Goal: Communication & Community: Answer question/provide support

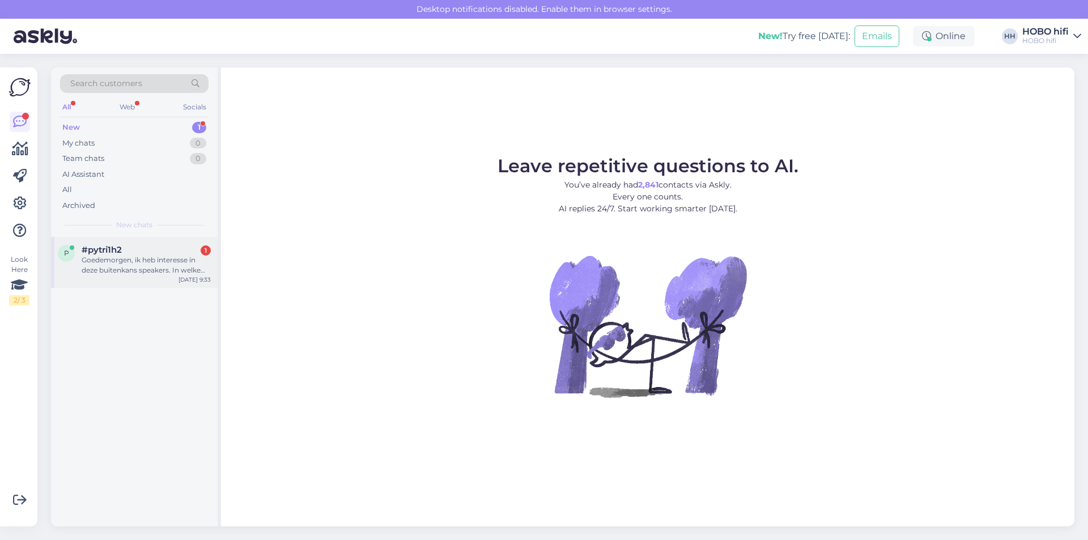
click at [151, 254] on div "#pytri1h2 1" at bounding box center [146, 250] width 129 height 10
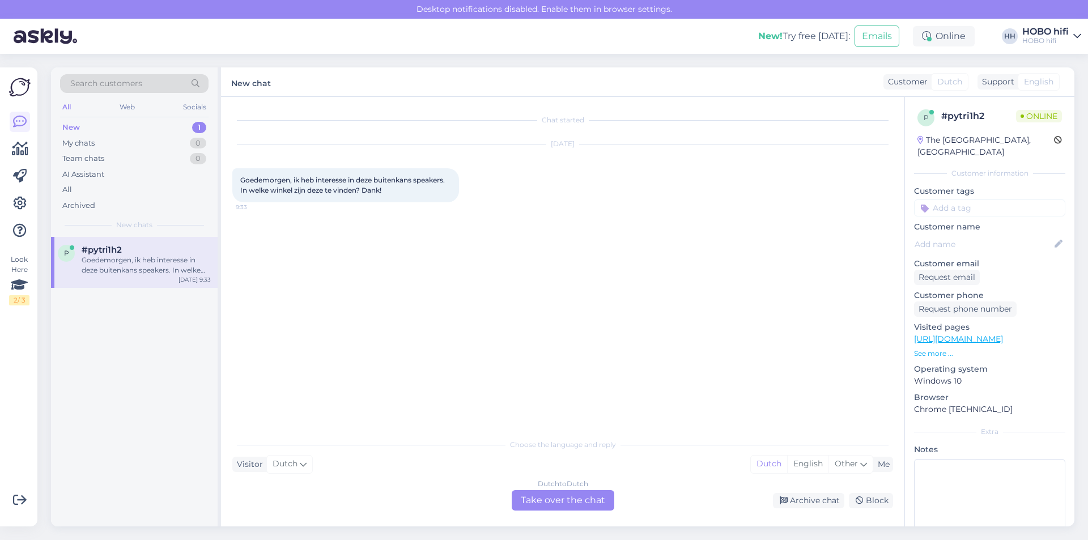
click at [942, 334] on link "[URL][DOMAIN_NAME]" at bounding box center [958, 339] width 89 height 10
click at [534, 501] on div "Dutch to Dutch Take over the chat" at bounding box center [563, 500] width 103 height 20
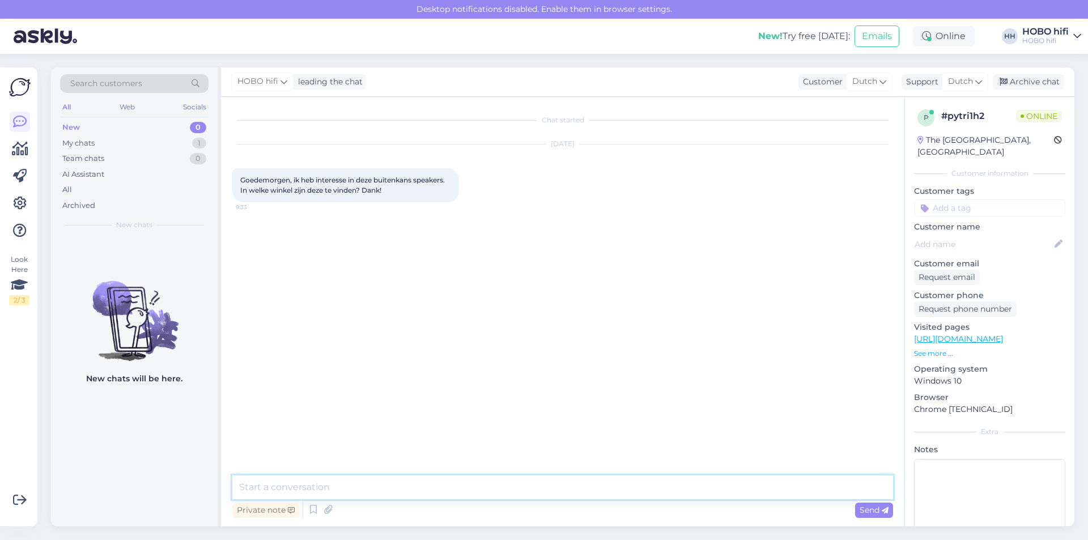
click at [282, 489] on textarea at bounding box center [562, 488] width 661 height 24
type textarea "Goedemorgen, deze zijn beschikbaar via de webshop."
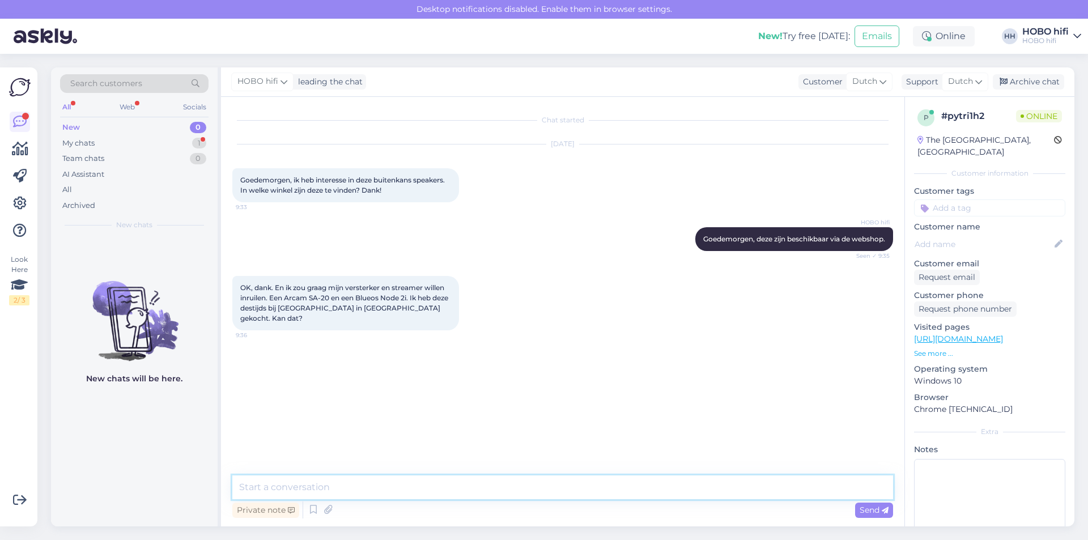
click at [360, 492] on textarea at bounding box center [562, 488] width 661 height 24
type textarea "Deze speakers zijn al zodanig veel afgeprijsd, dat inruilen helaas niet meer mo…"
click at [869, 508] on span "Send" at bounding box center [874, 510] width 29 height 10
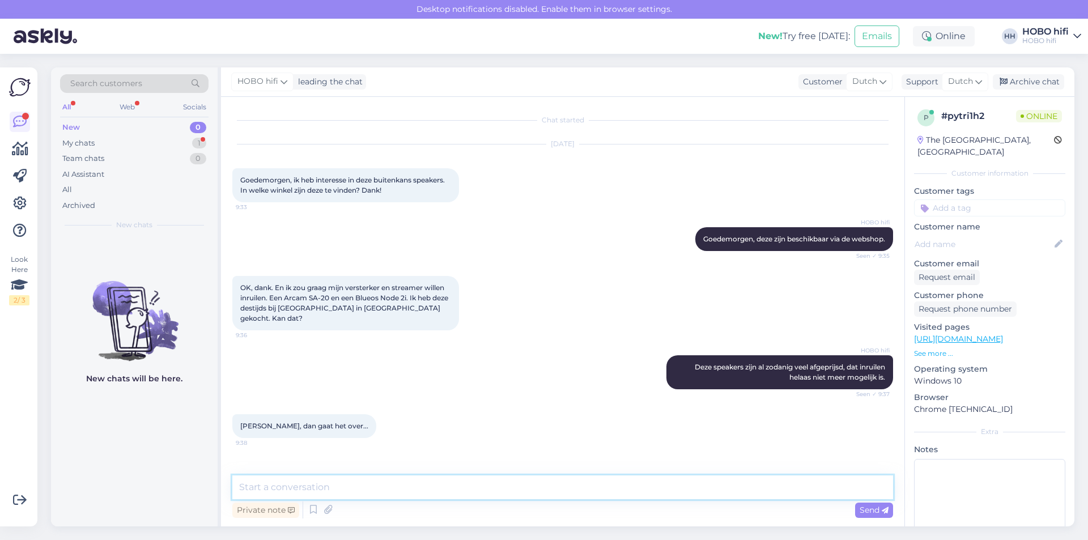
click at [336, 489] on textarea at bounding box center [562, 488] width 661 height 24
type textarea "Kan ik verder nog iets voor je betekenen?"
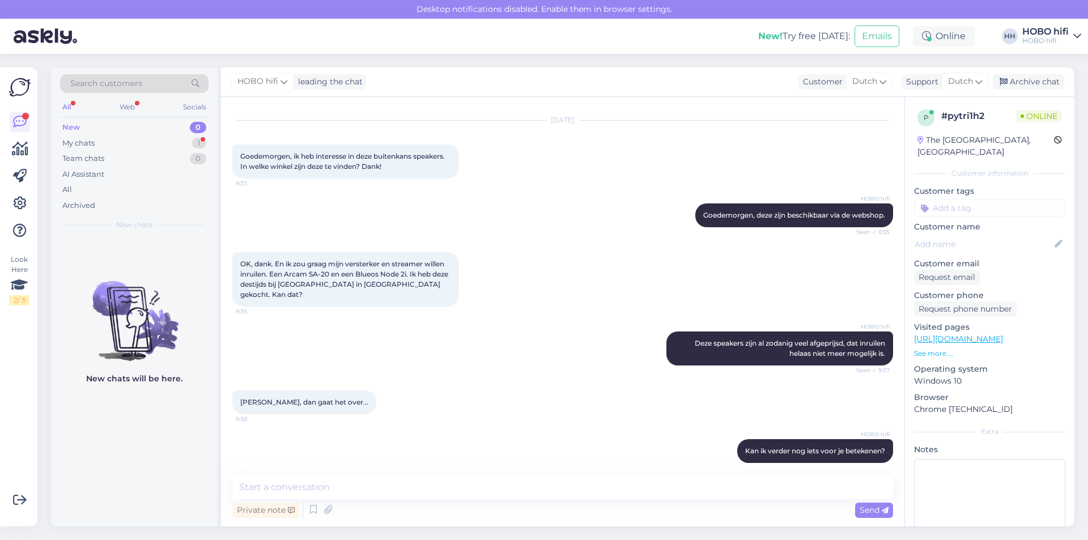
scroll to position [113, 0]
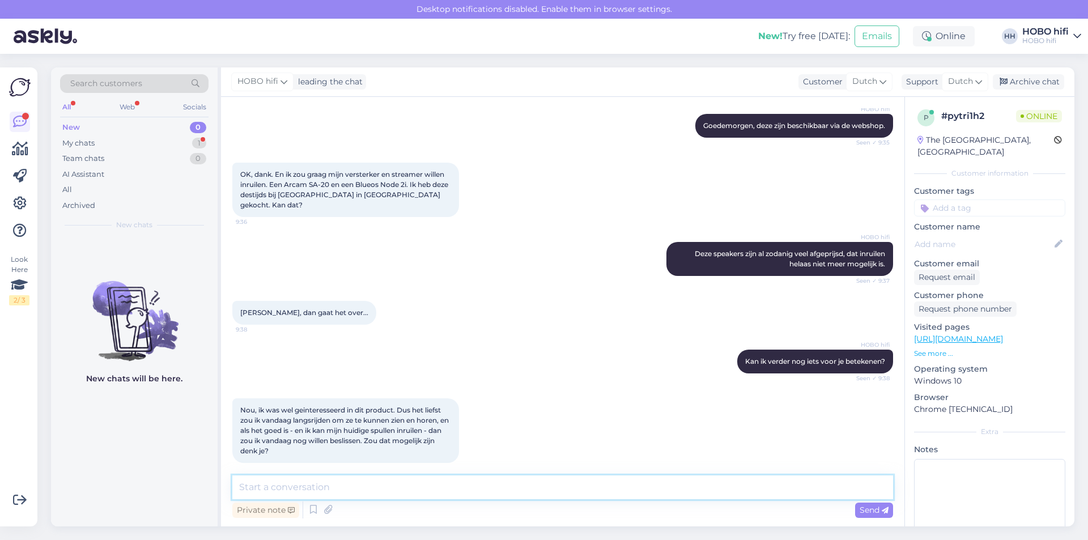
click at [317, 487] on textarea at bounding box center [562, 488] width 661 height 24
type textarea "B"
type textarea "L"
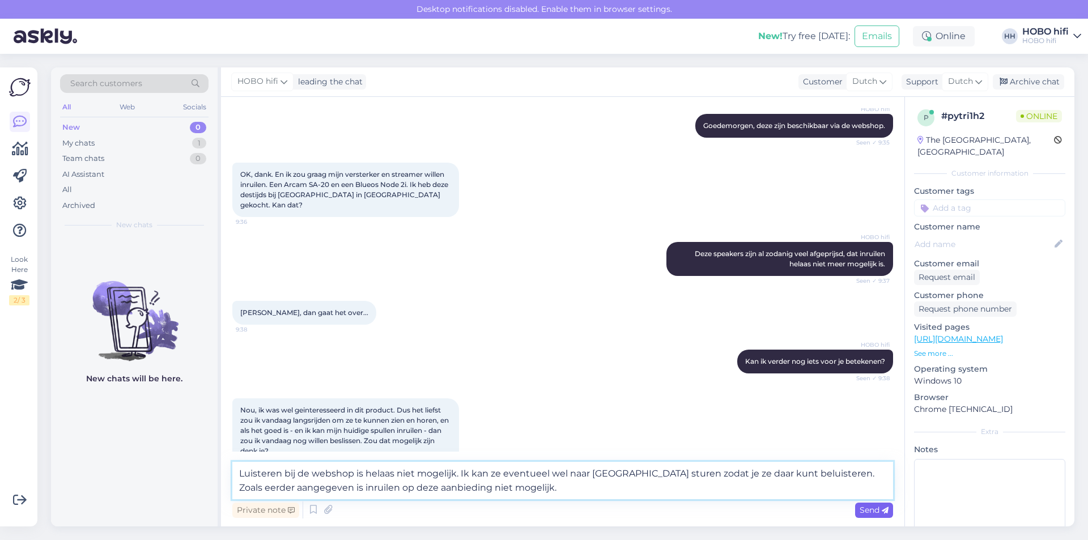
type textarea "Luisteren bij de webshop is helaas niet mogelijk. Ik kan ze eventueel wel naar …"
click at [862, 510] on span "Send" at bounding box center [874, 510] width 29 height 10
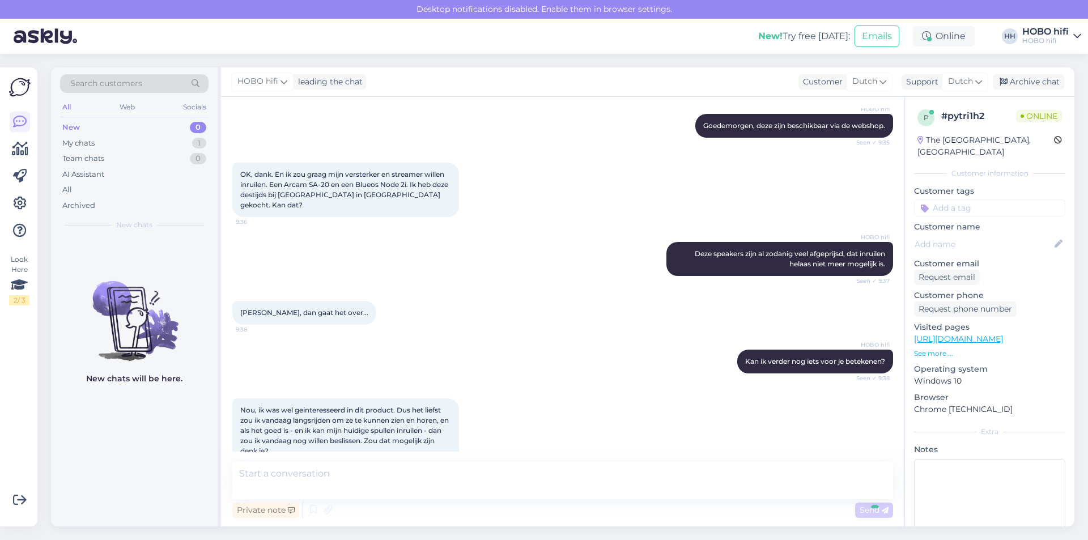
scroll to position [193, 0]
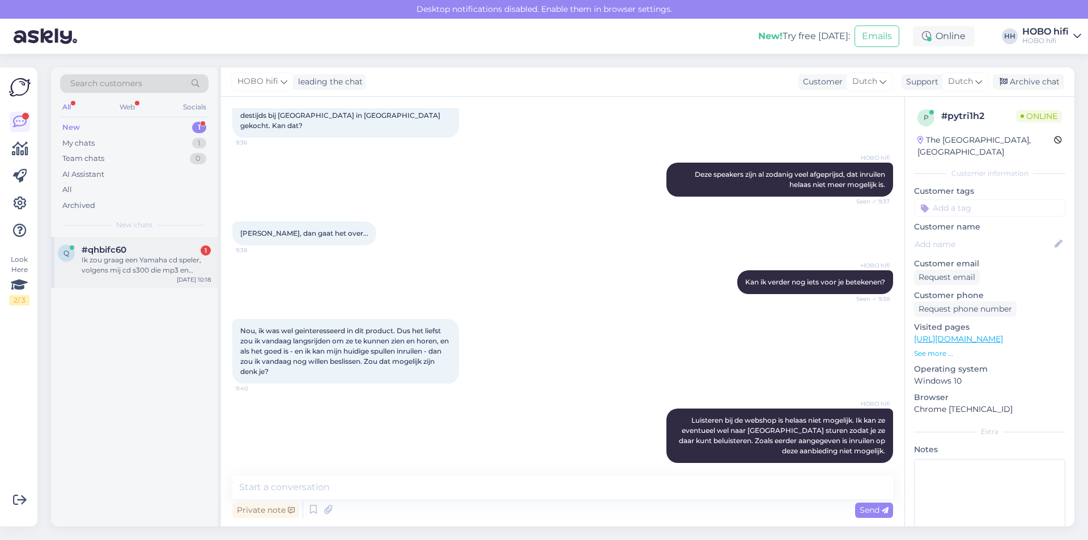
click at [126, 252] on span "#qhbifc60" at bounding box center [104, 250] width 45 height 10
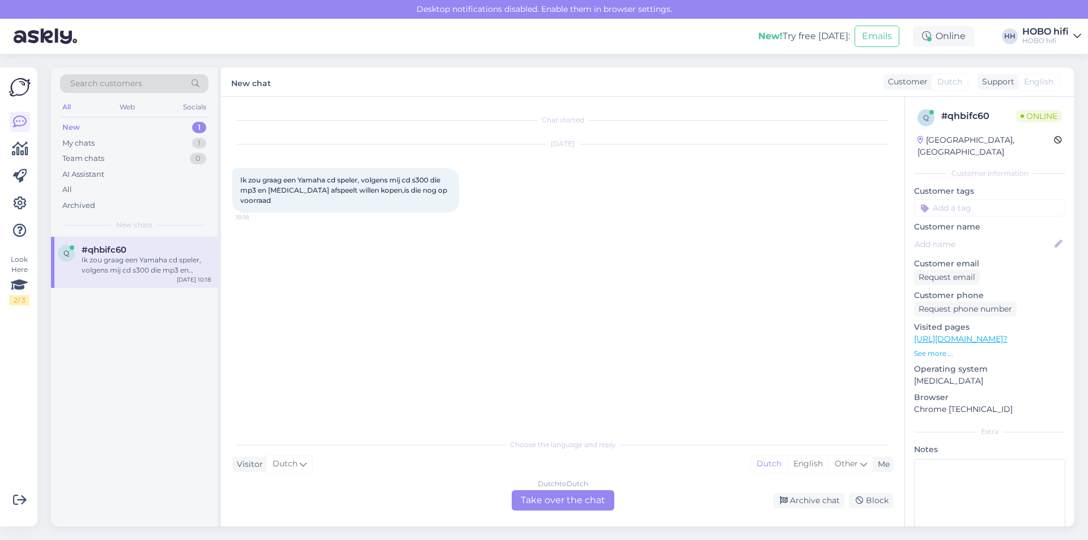
click at [555, 496] on div "Dutch to Dutch Take over the chat" at bounding box center [563, 500] width 103 height 20
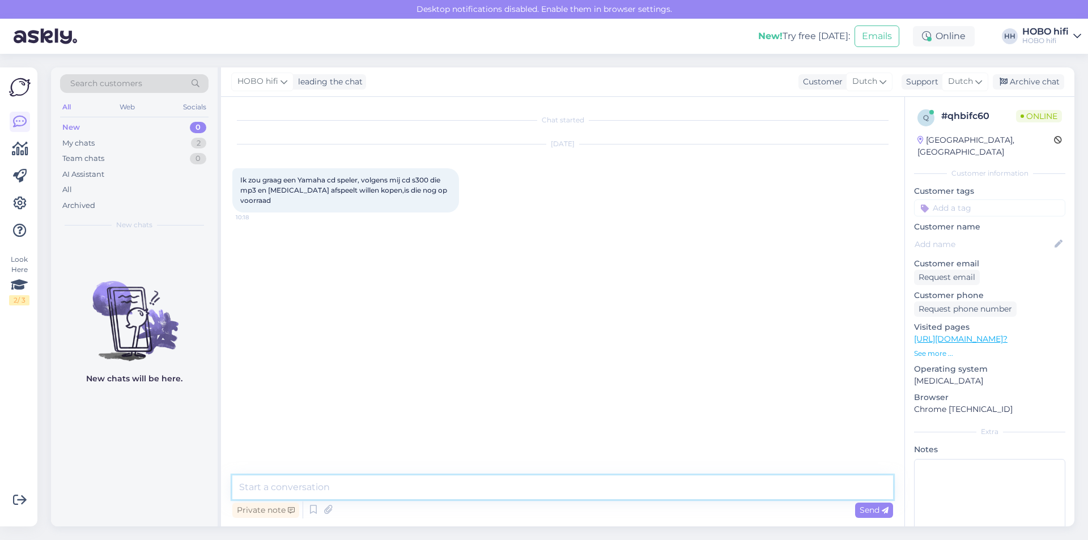
click at [324, 485] on textarea at bounding box center [562, 488] width 661 height 24
click at [349, 489] on textarea at bounding box center [562, 488] width 661 height 24
type textarea "D"
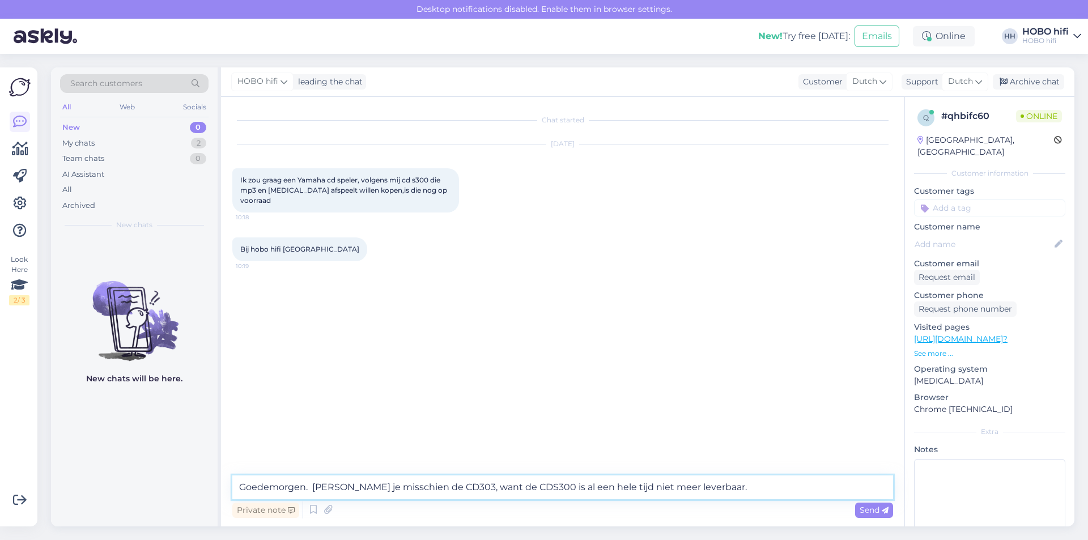
click at [735, 487] on textarea "Goedemorgen. [PERSON_NAME] je misschien de CD303, want de CDS300 is al een hele…" at bounding box center [562, 488] width 661 height 24
paste textarea "[URL][DOMAIN_NAME]"
type textarea "Goedemorgen. [PERSON_NAME] je misschien de CD303, want de CDS300 is al een hele…"
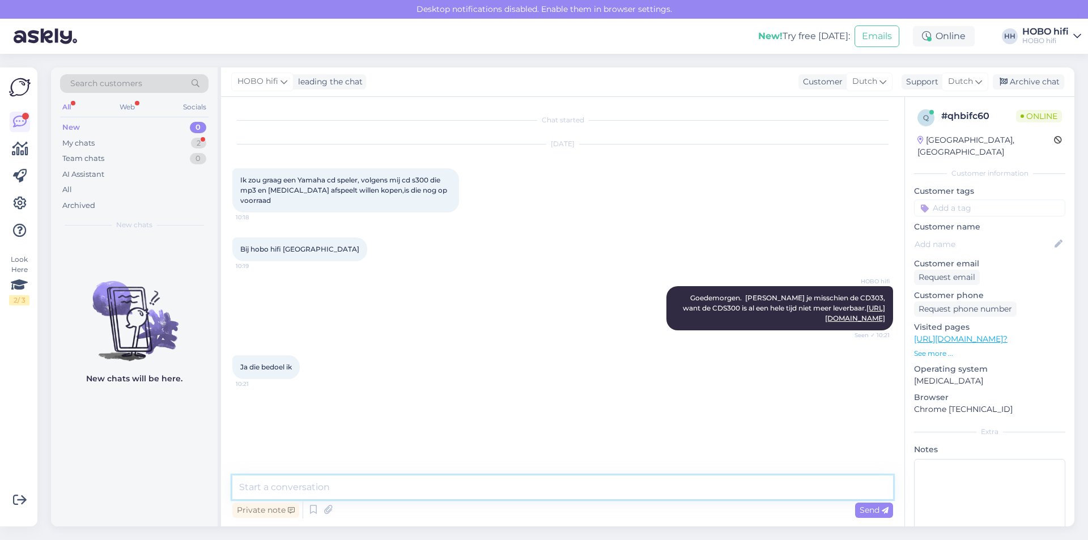
click at [362, 489] on textarea at bounding box center [562, 488] width 661 height 24
click at [274, 491] on textarea at bounding box center [562, 488] width 661 height 24
type textarea "O"
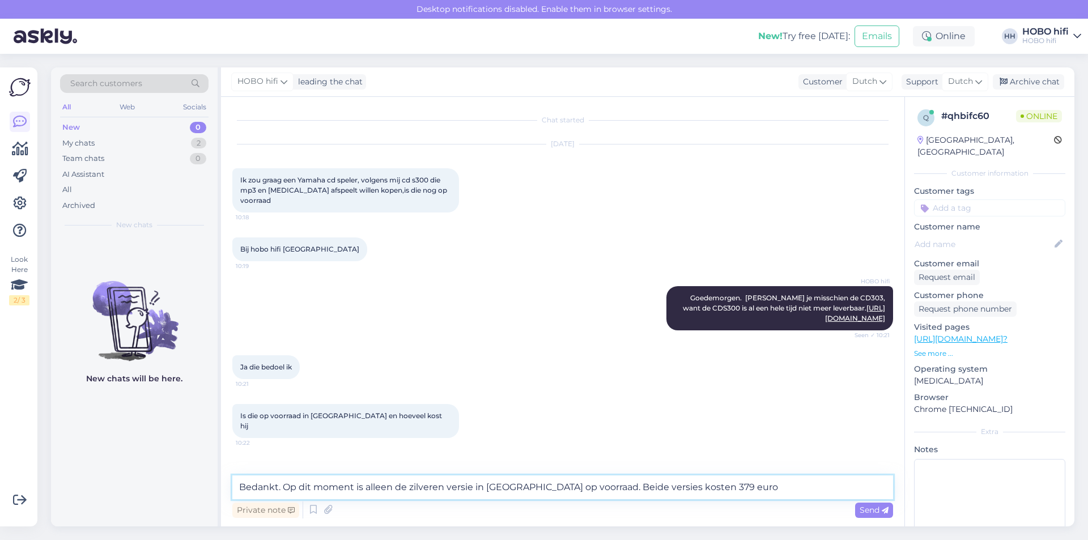
type textarea "Bedankt. Op dit moment is alleen de zilveren versie in [GEOGRAPHIC_DATA] op voo…"
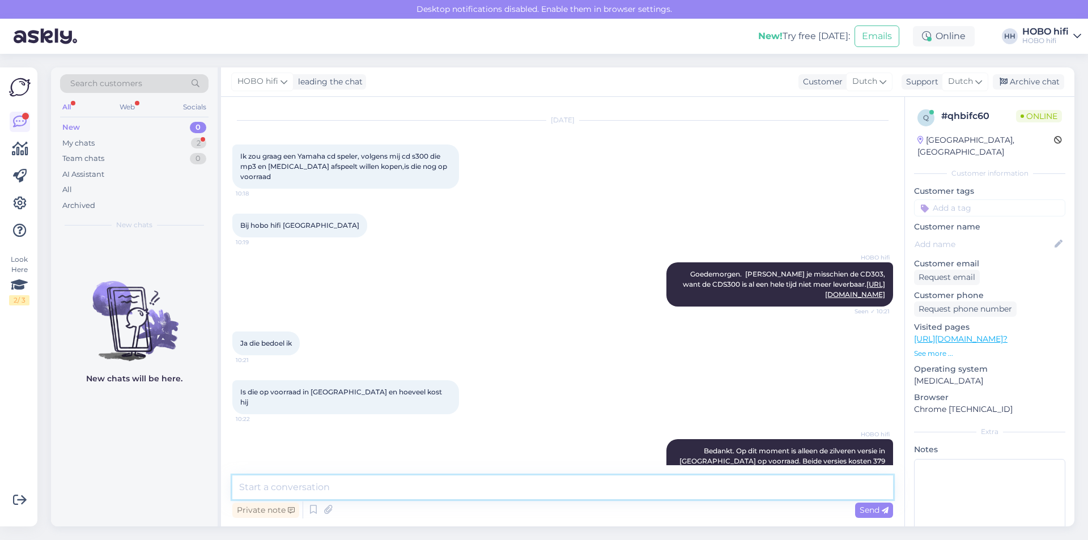
scroll to position [73, 0]
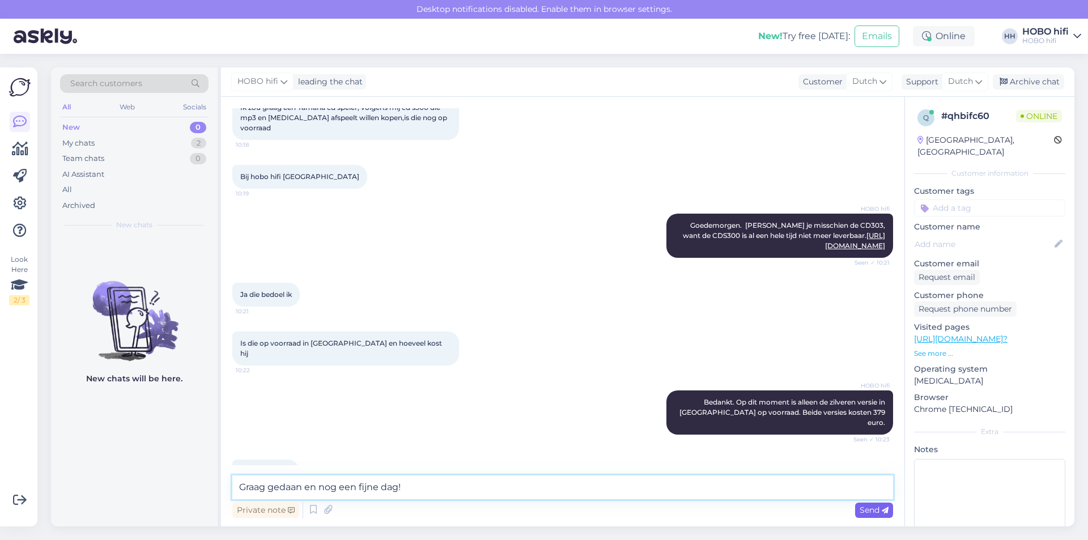
type textarea "Graag gedaan en nog een fijne dag!"
click at [863, 508] on span "Send" at bounding box center [874, 510] width 29 height 10
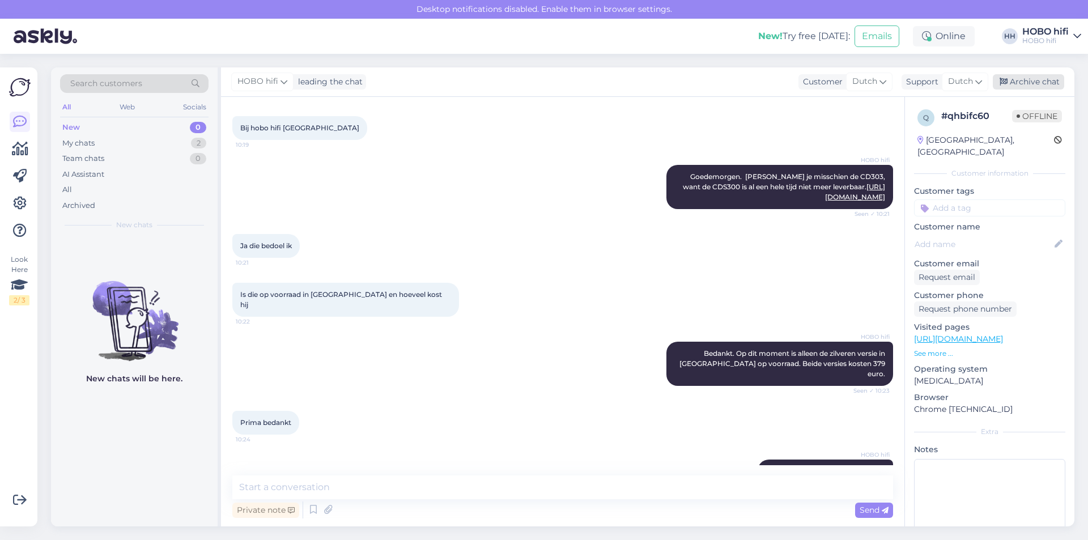
click at [1034, 83] on div "Archive chat" at bounding box center [1028, 81] width 71 height 15
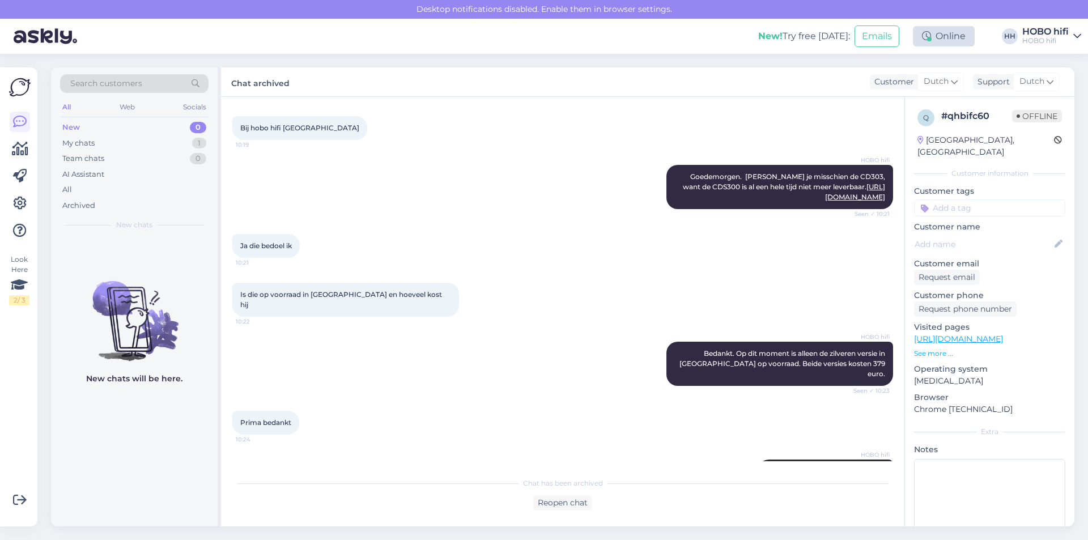
click at [961, 40] on div "Online" at bounding box center [944, 36] width 62 height 20
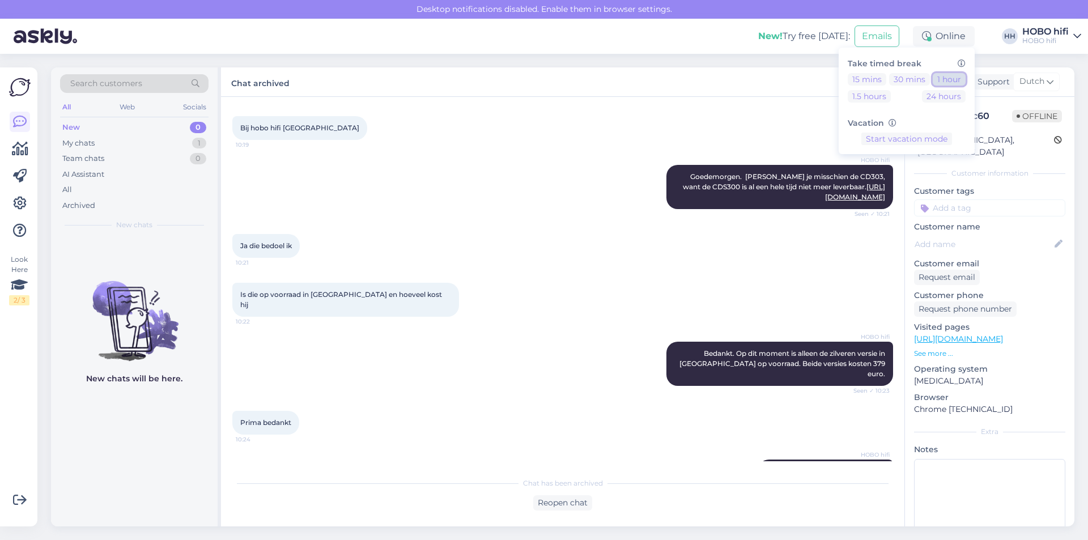
click at [958, 83] on button "1 hour" at bounding box center [949, 79] width 33 height 12
